Goal: Task Accomplishment & Management: Manage account settings

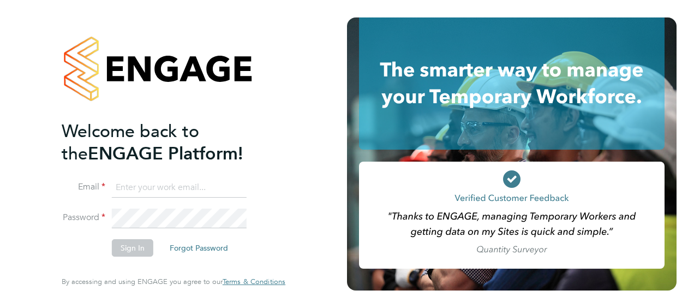
type input "[PERSON_NAME][EMAIL_ADDRESS][PERSON_NAME][DOMAIN_NAME]"
click at [141, 251] on button "Sign In" at bounding box center [132, 247] width 41 height 17
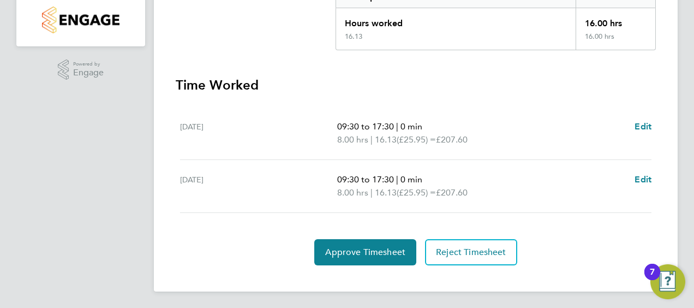
scroll to position [249, 0]
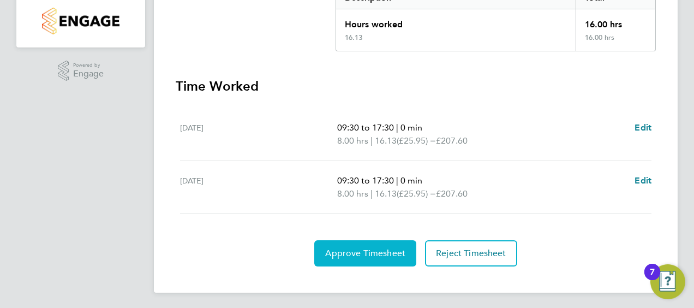
click at [369, 253] on span "Approve Timesheet" at bounding box center [365, 253] width 80 height 11
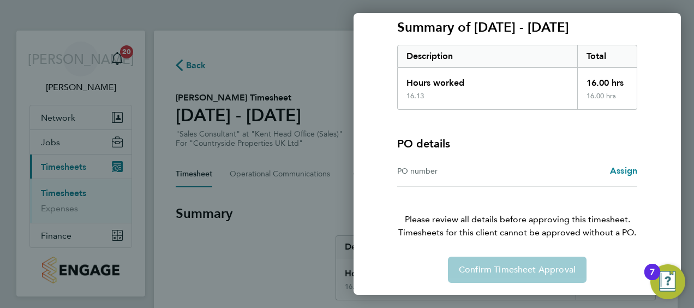
scroll to position [151, 0]
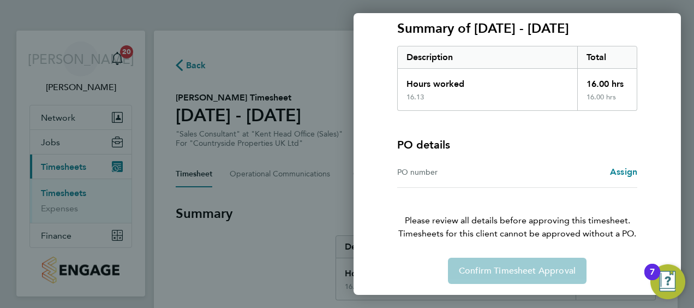
click at [474, 168] on div "PO number" at bounding box center [457, 171] width 120 height 13
click at [631, 171] on span "Assign" at bounding box center [623, 171] width 27 height 10
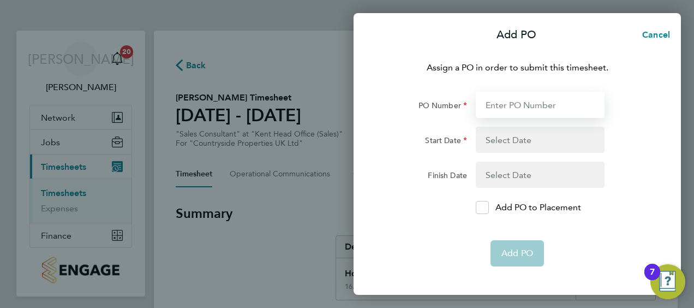
click at [509, 103] on input "PO Number" at bounding box center [540, 105] width 129 height 26
type input "123"
type input "02 Sep 25"
type input "19 Sep 25"
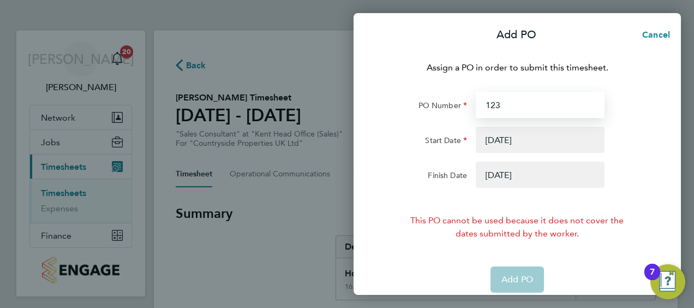
type input "123"
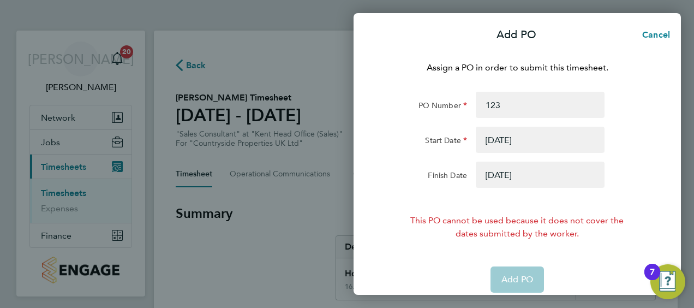
click at [523, 178] on button "button" at bounding box center [540, 174] width 129 height 26
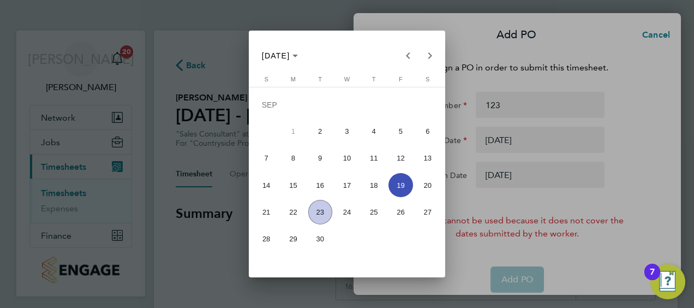
click at [404, 214] on span "26" at bounding box center [400, 212] width 24 height 24
type input "26 Sep 25"
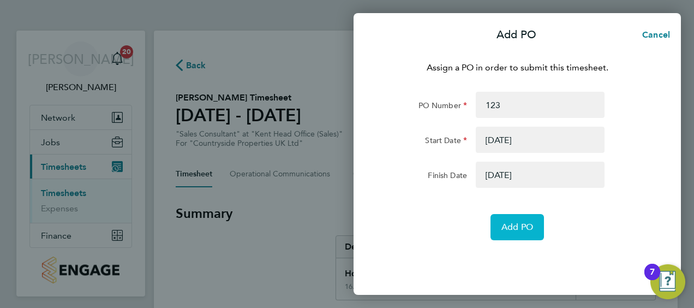
click at [529, 225] on span "Add PO" at bounding box center [517, 226] width 32 height 11
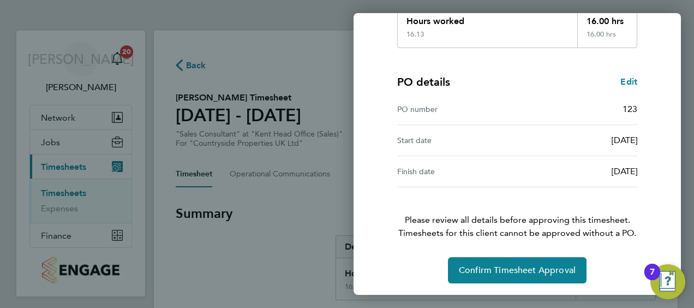
scroll to position [214, 0]
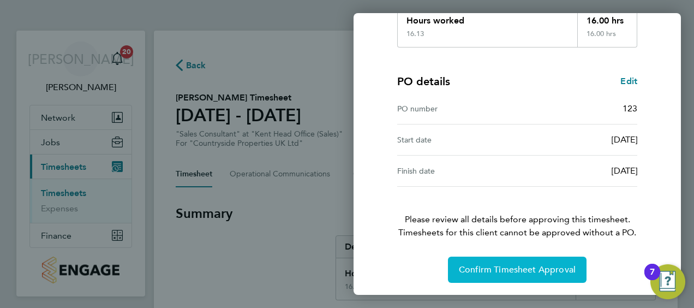
click at [499, 266] on span "Confirm Timesheet Approval" at bounding box center [517, 269] width 117 height 11
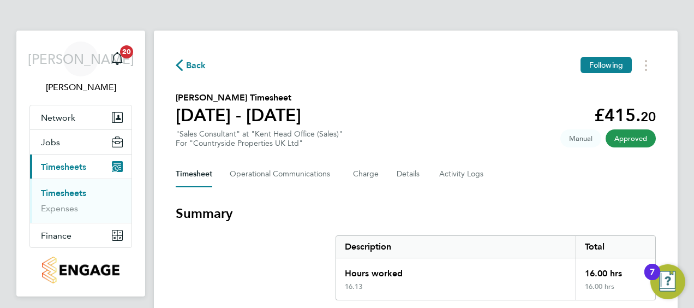
click at [204, 62] on span "Back" at bounding box center [196, 65] width 20 height 13
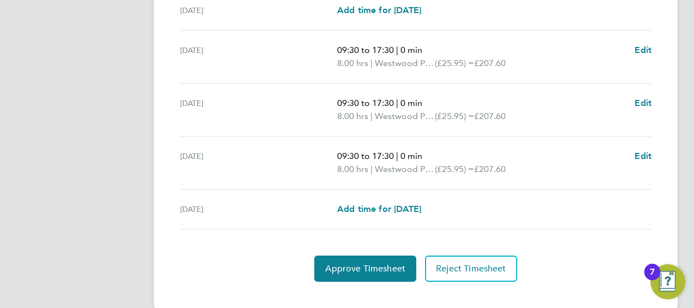
scroll to position [474, 0]
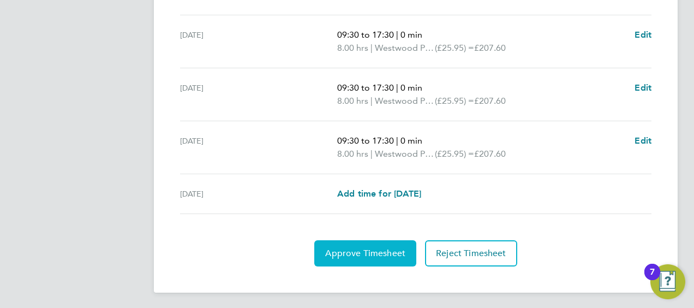
click at [343, 260] on button "Approve Timesheet" at bounding box center [365, 253] width 102 height 26
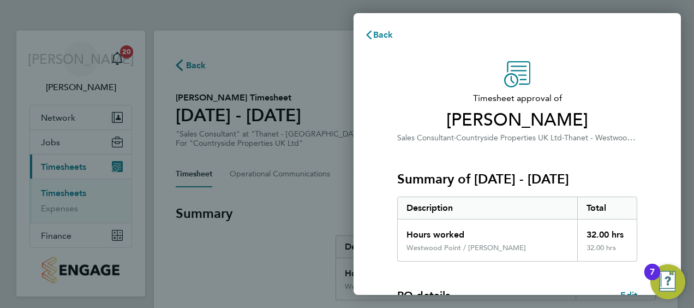
scroll to position [183, 0]
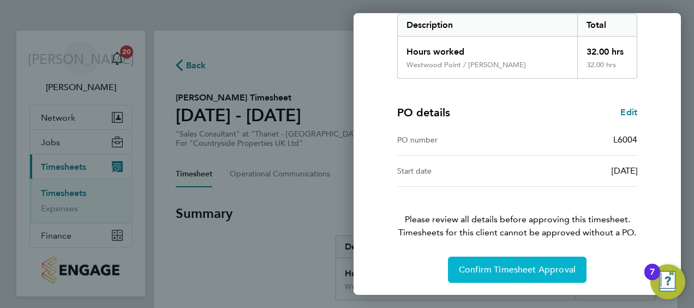
click at [484, 269] on span "Confirm Timesheet Approval" at bounding box center [517, 269] width 117 height 11
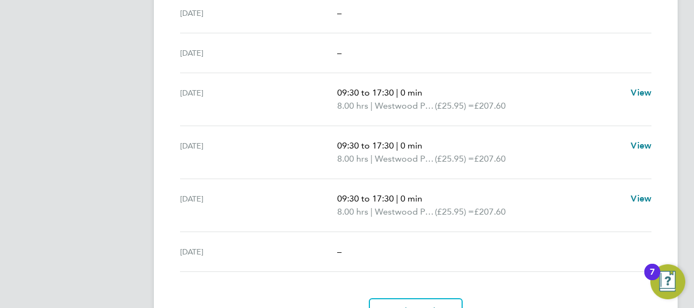
scroll to position [418, 0]
